Goal: Find specific page/section: Find specific page/section

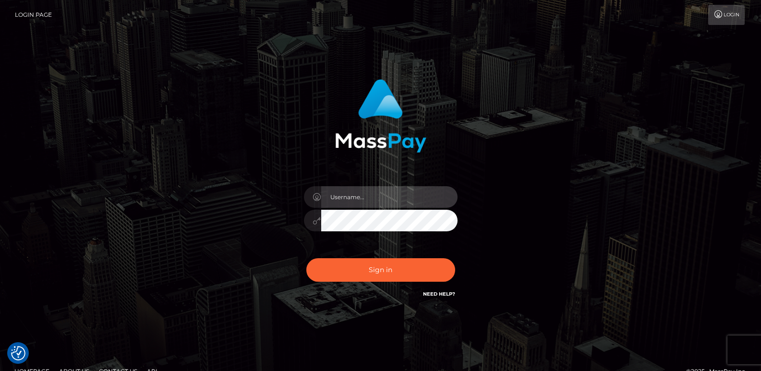
type input "ts2.es"
click at [334, 286] on div "Sign in Need Help?" at bounding box center [381, 273] width 168 height 43
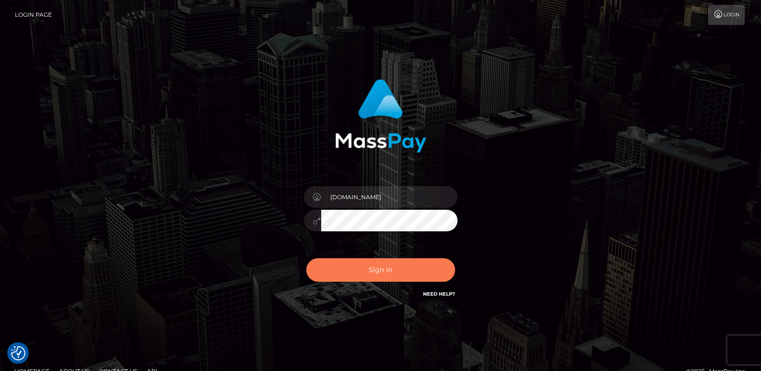
click at [341, 277] on button "Sign in" at bounding box center [380, 270] width 149 height 24
type input "ts2.es"
click at [361, 267] on button "Sign in" at bounding box center [380, 270] width 149 height 24
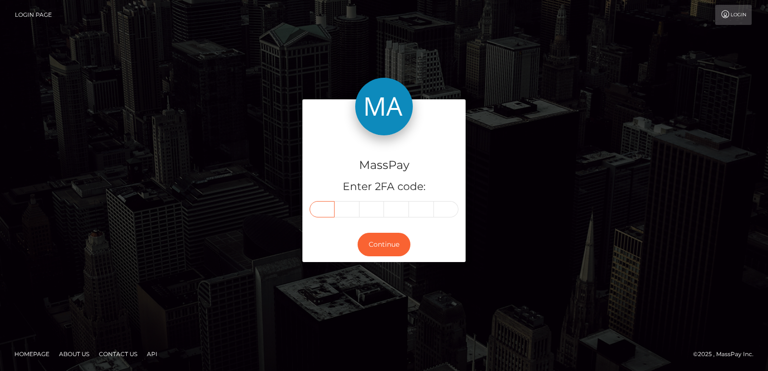
click at [326, 209] on input "text" at bounding box center [321, 209] width 25 height 16
paste input "4"
type input "4"
type input "9"
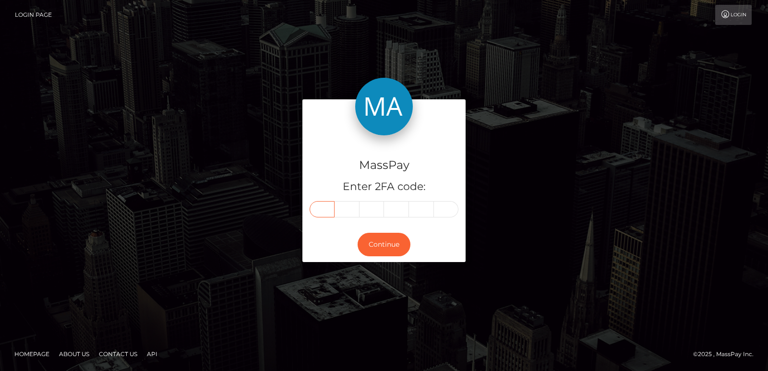
type input "4"
type input "5"
type input "4"
click at [370, 239] on button "Continue" at bounding box center [383, 245] width 53 height 24
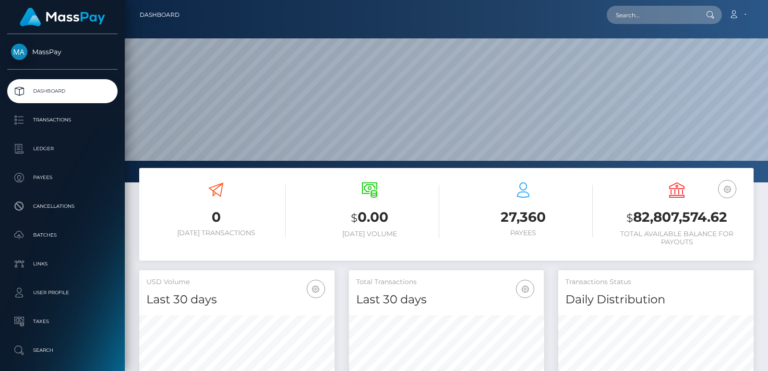
scroll to position [170, 195]
click at [629, 20] on input "text" at bounding box center [652, 15] width 90 height 18
paste input "drzzymarrox@gmail.com"
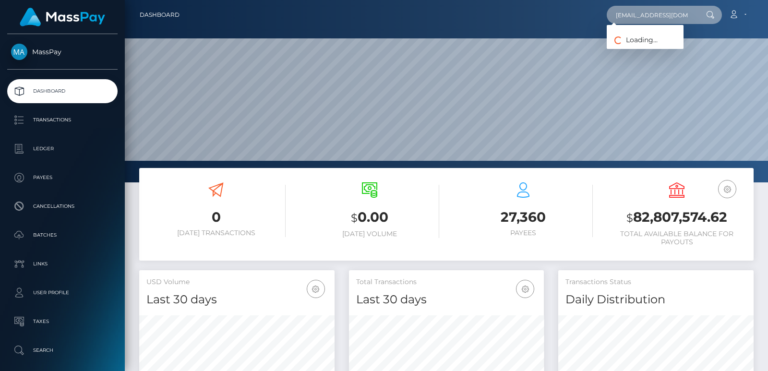
scroll to position [0, 1]
type input "drzzymarrox@gmail.com"
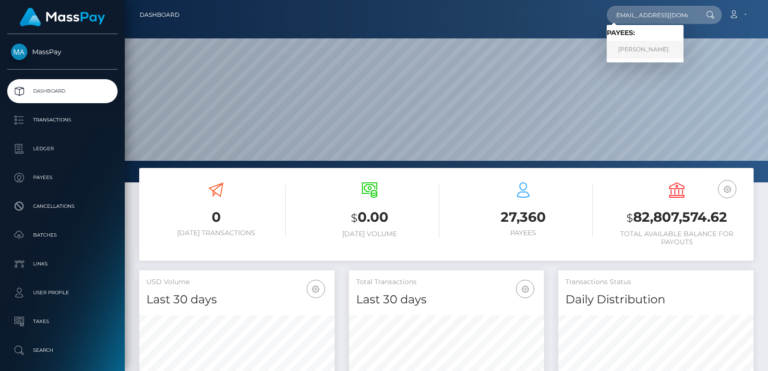
scroll to position [0, 0]
click at [673, 53] on link "MARWAN AAD ALI AL-QAYSI" at bounding box center [645, 50] width 77 height 18
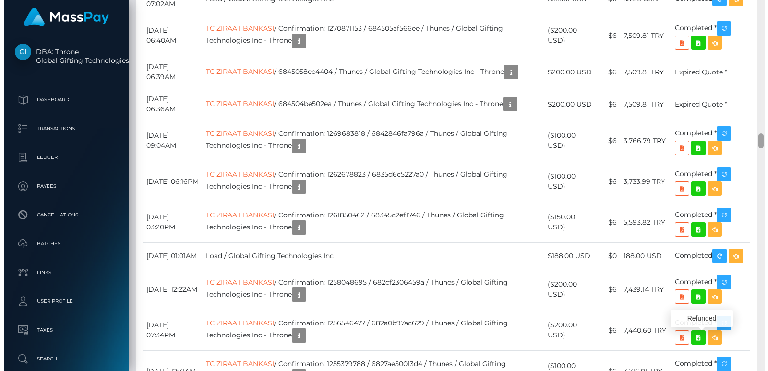
scroll to position [115, 195]
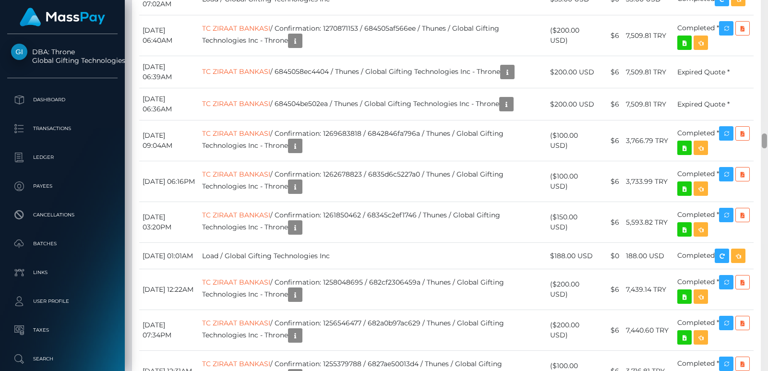
click at [767, 192] on div at bounding box center [764, 185] width 7 height 371
